Goal: Transaction & Acquisition: Purchase product/service

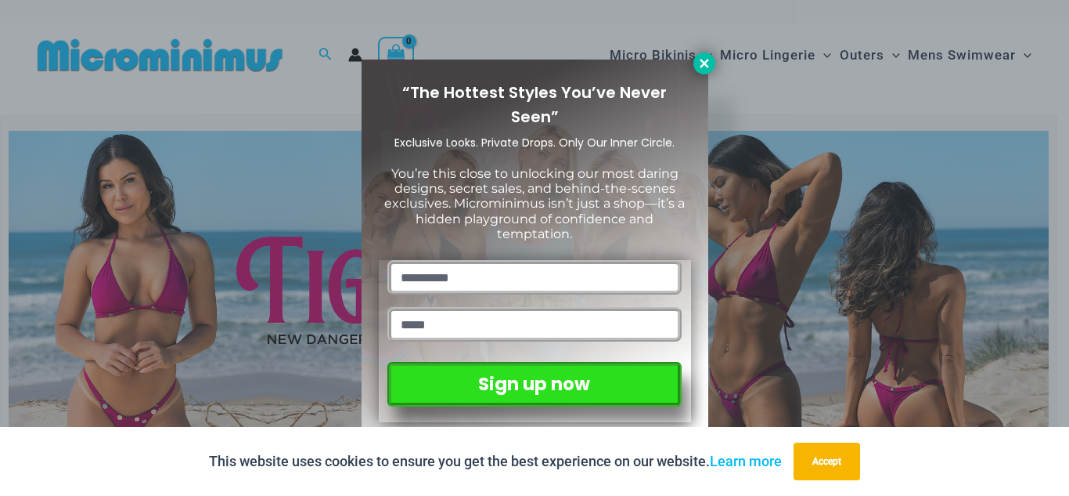
click at [702, 62] on icon at bounding box center [705, 63] width 14 height 14
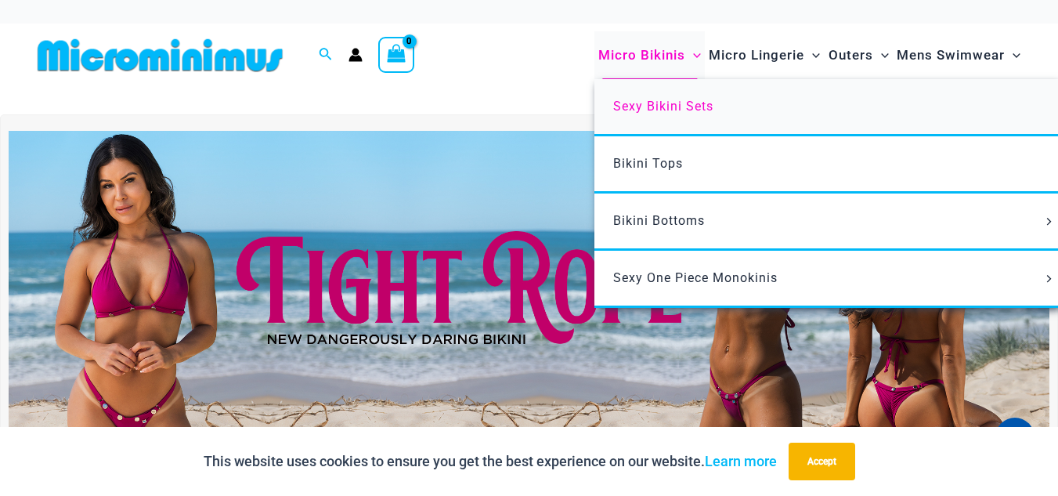
click at [639, 105] on span "Sexy Bikini Sets" at bounding box center [663, 106] width 100 height 15
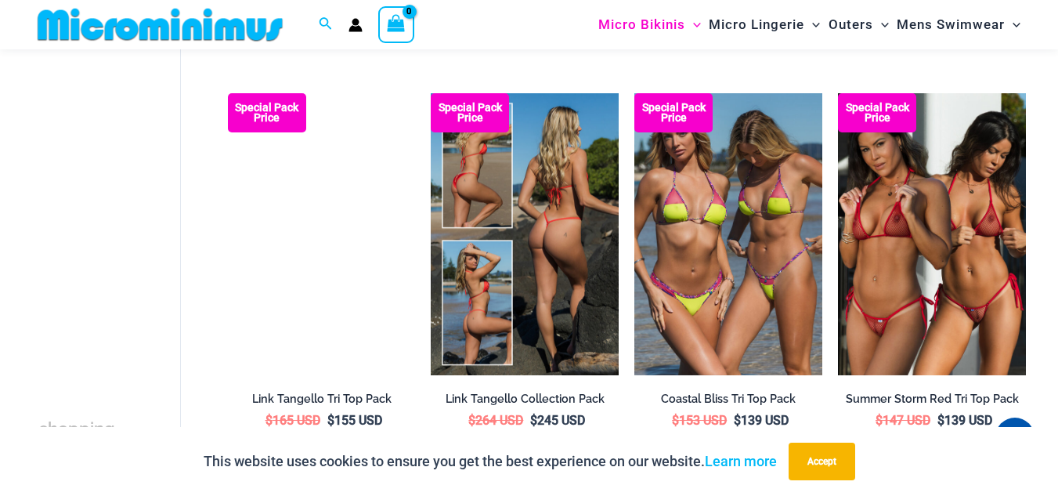
scroll to position [925, 0]
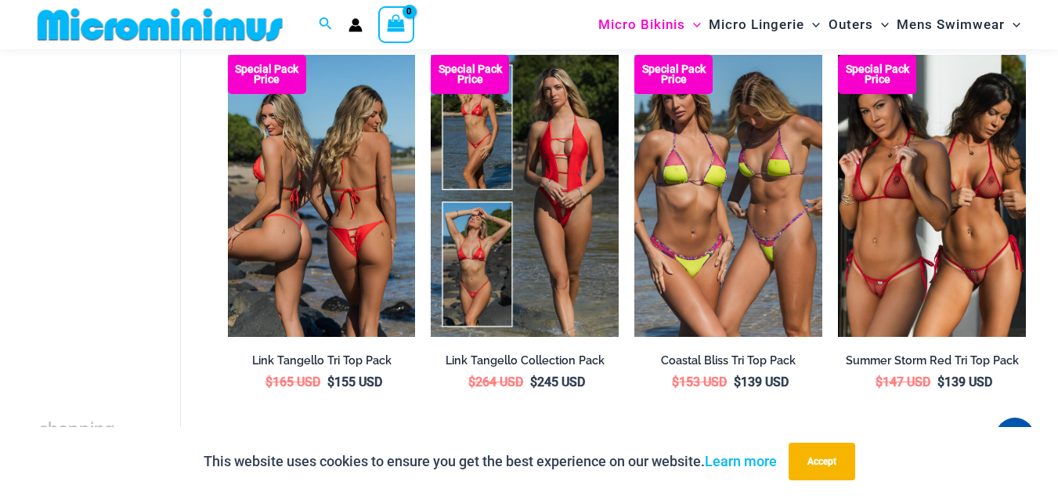
click at [348, 226] on img at bounding box center [322, 196] width 188 height 282
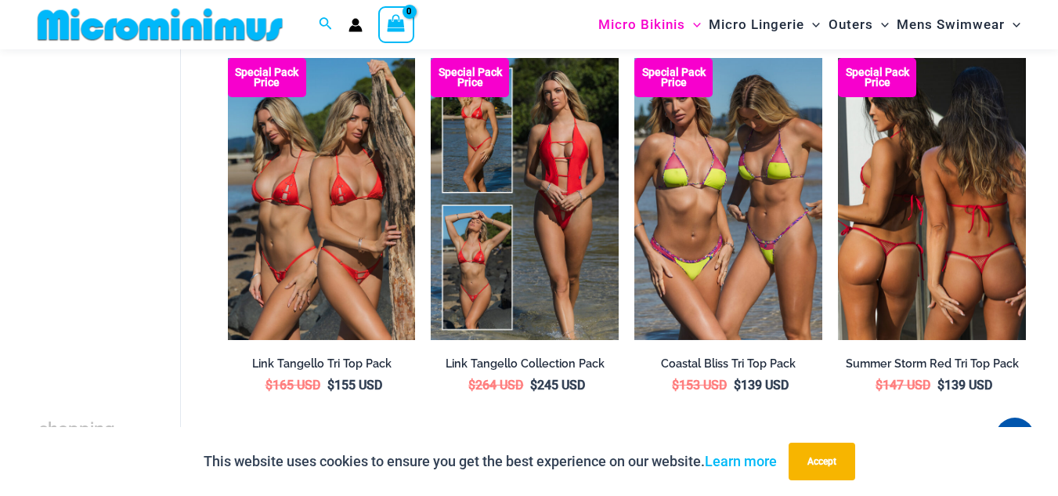
click at [874, 208] on img at bounding box center [932, 199] width 188 height 282
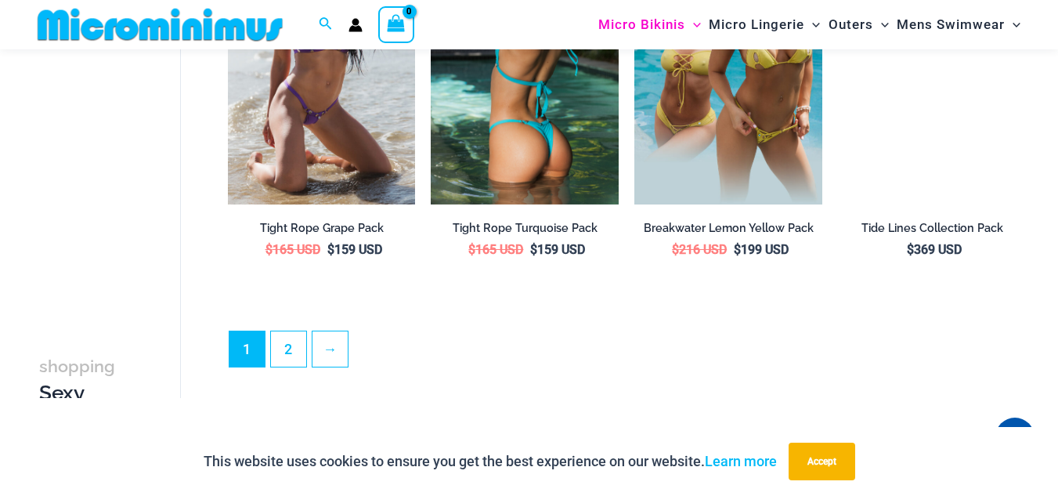
scroll to position [3114, 0]
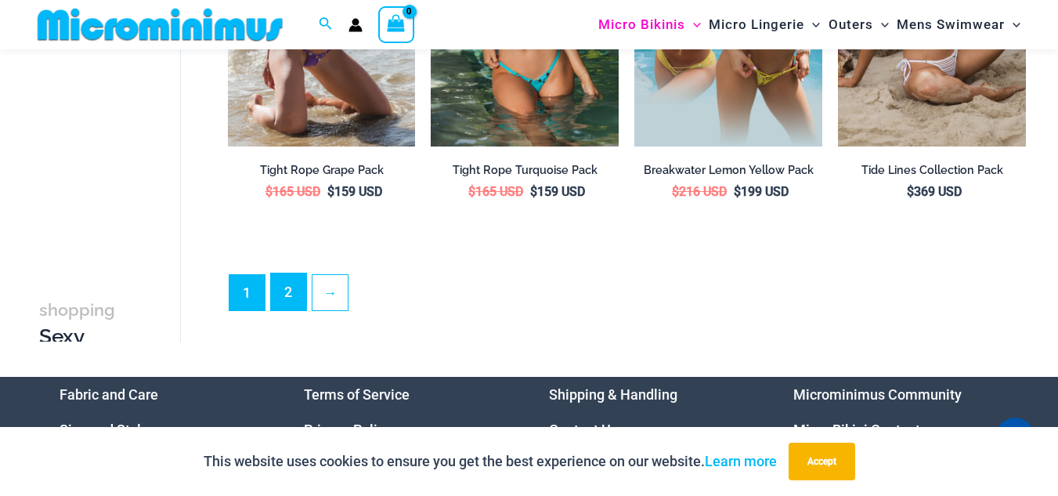
click at [281, 288] on link "2" at bounding box center [288, 291] width 35 height 37
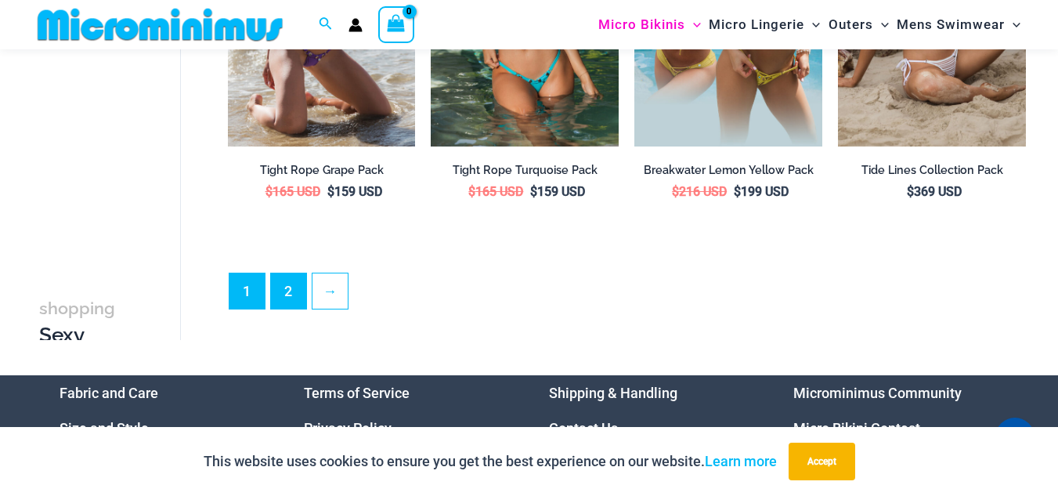
scroll to position [3088, 0]
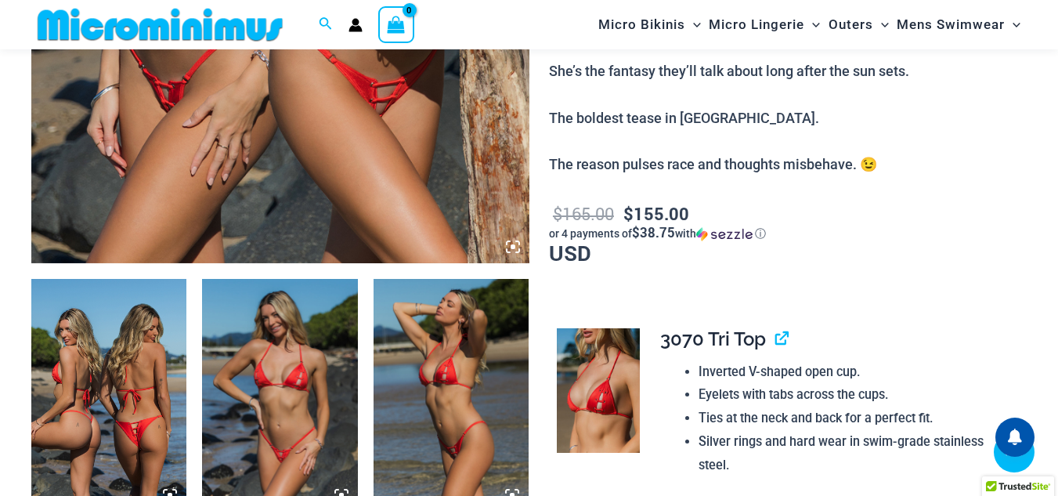
scroll to position [626, 0]
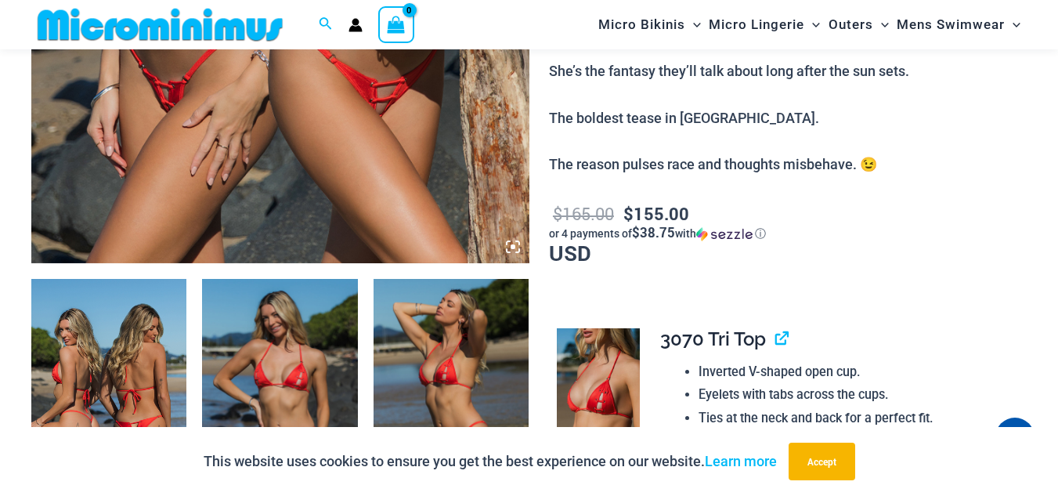
click at [299, 377] on img at bounding box center [279, 395] width 155 height 233
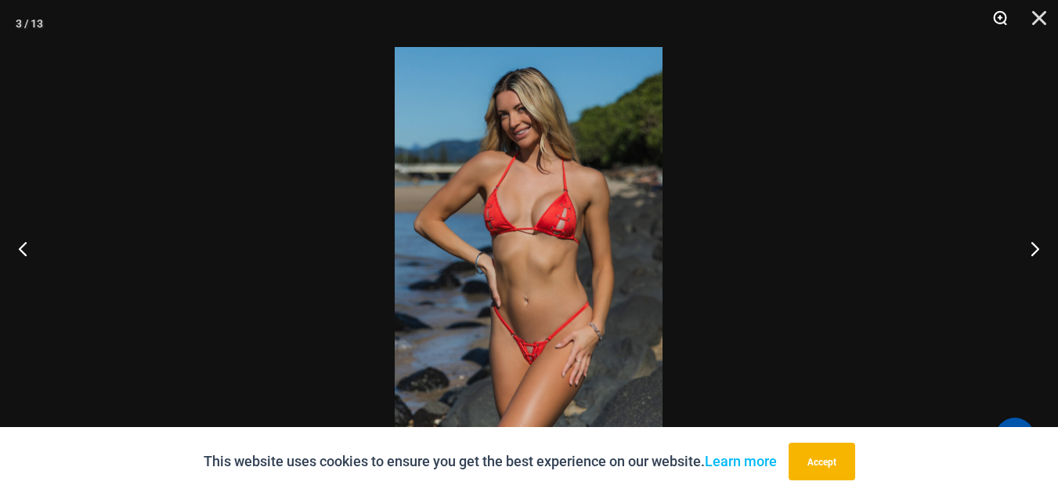
click at [1000, 16] on button "Zoom" at bounding box center [994, 23] width 39 height 47
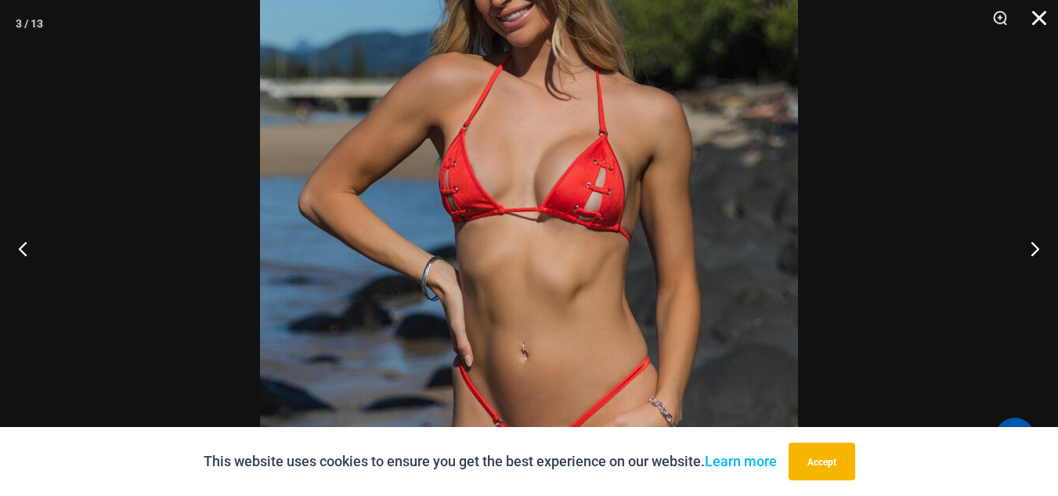
click at [1040, 18] on button "Close" at bounding box center [1033, 23] width 39 height 47
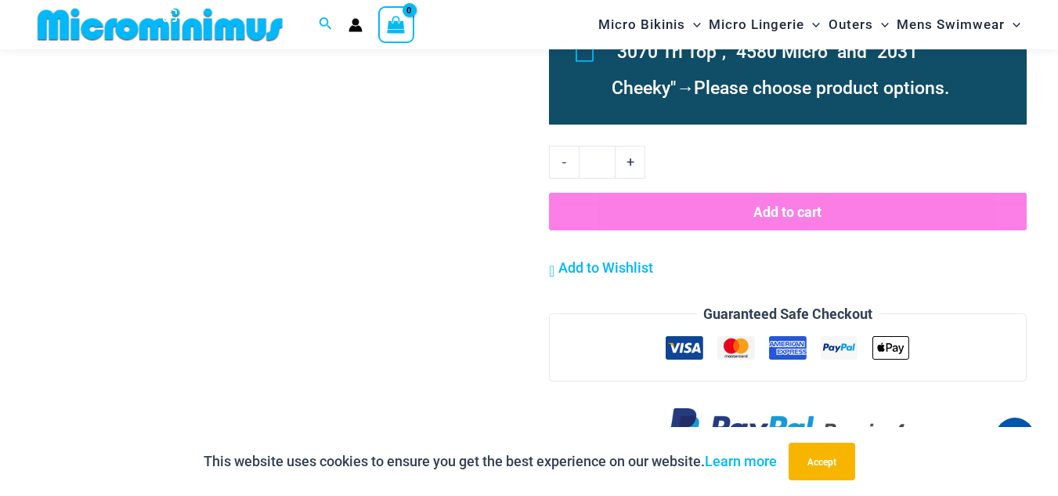
scroll to position [1879, 0]
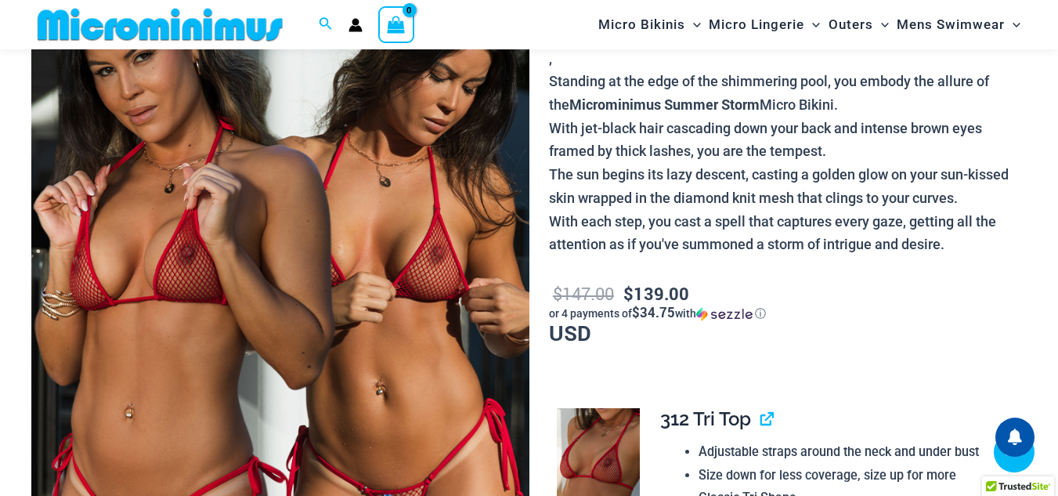
scroll to position [377, 0]
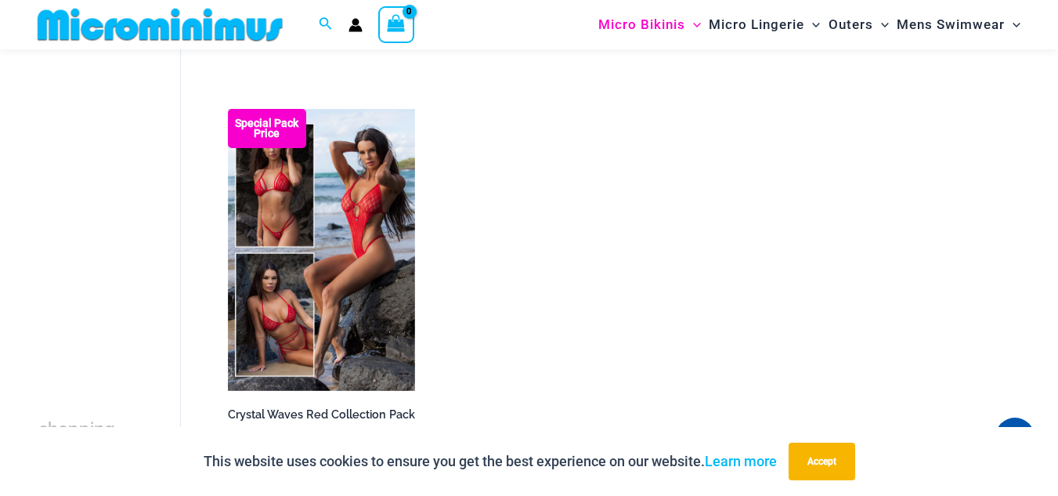
scroll to position [460, 0]
